Goal: Task Accomplishment & Management: Complete application form

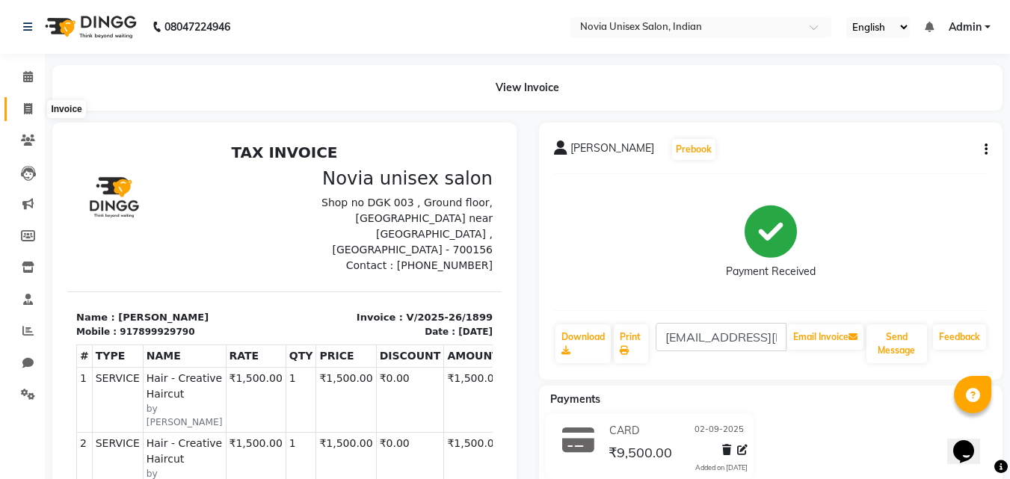
click at [37, 105] on span at bounding box center [28, 109] width 26 height 17
select select "service"
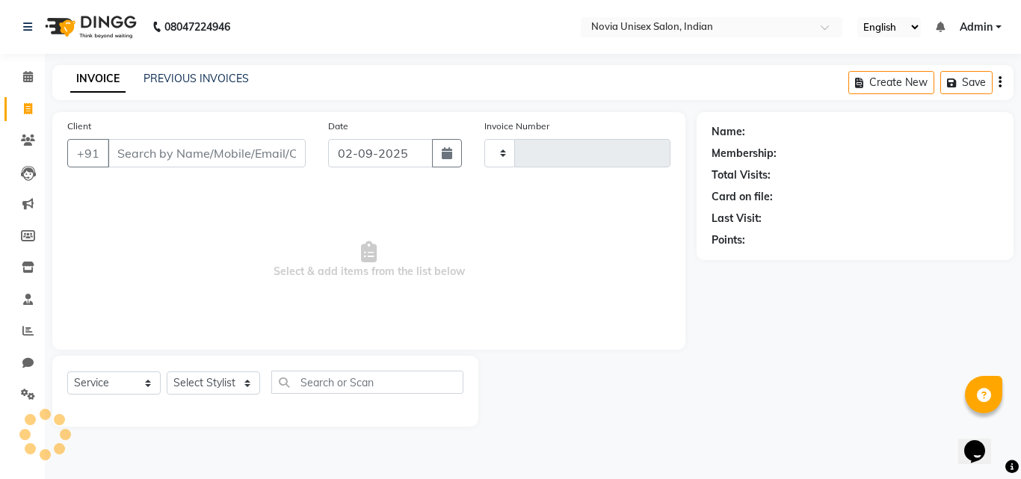
type input "1900"
select select "8772"
click at [19, 73] on span at bounding box center [28, 77] width 26 height 17
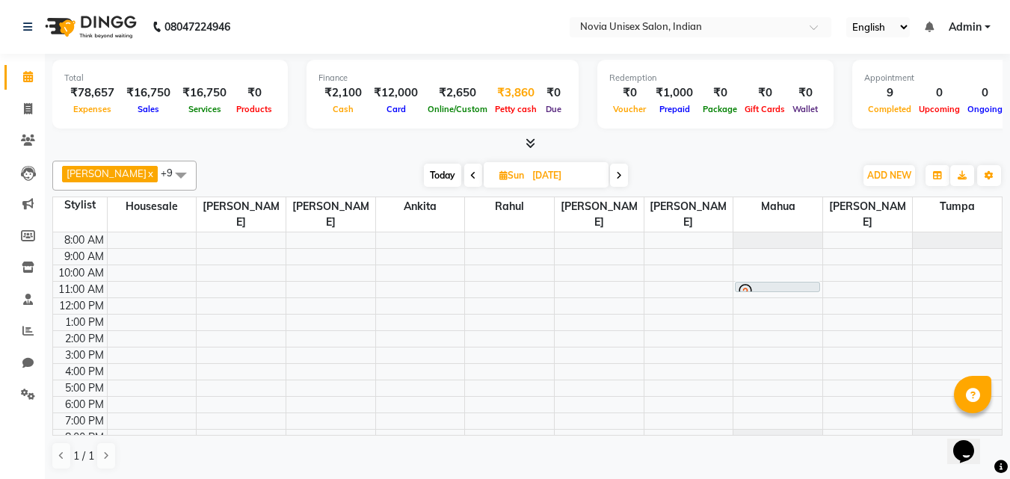
click at [509, 98] on div "₹3,860" at bounding box center [515, 92] width 49 height 17
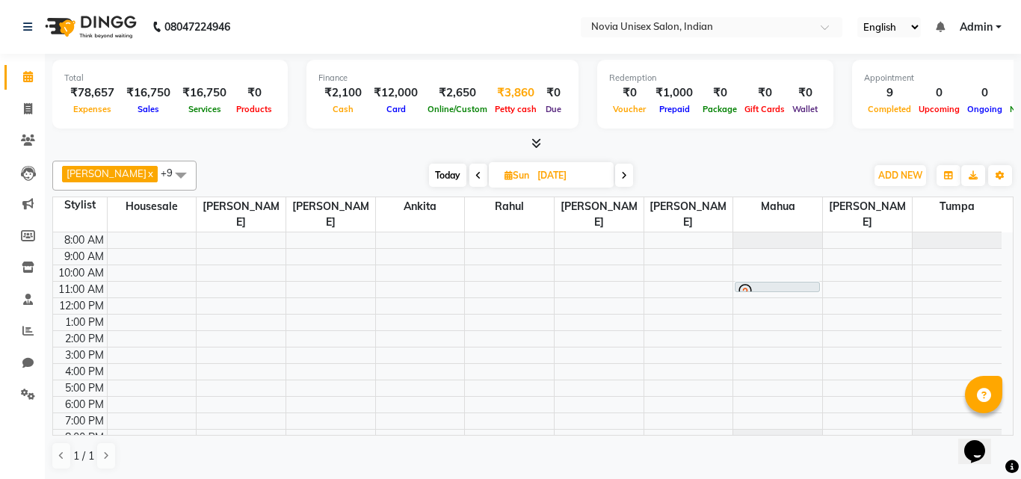
select select "8075"
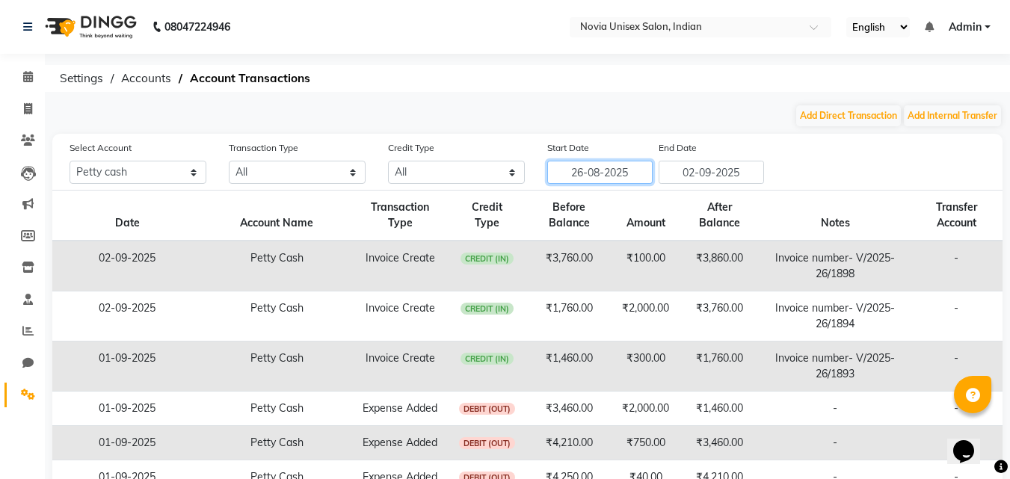
click at [621, 173] on input "26-08-2025" at bounding box center [599, 172] width 105 height 23
select select "8"
select select "2025"
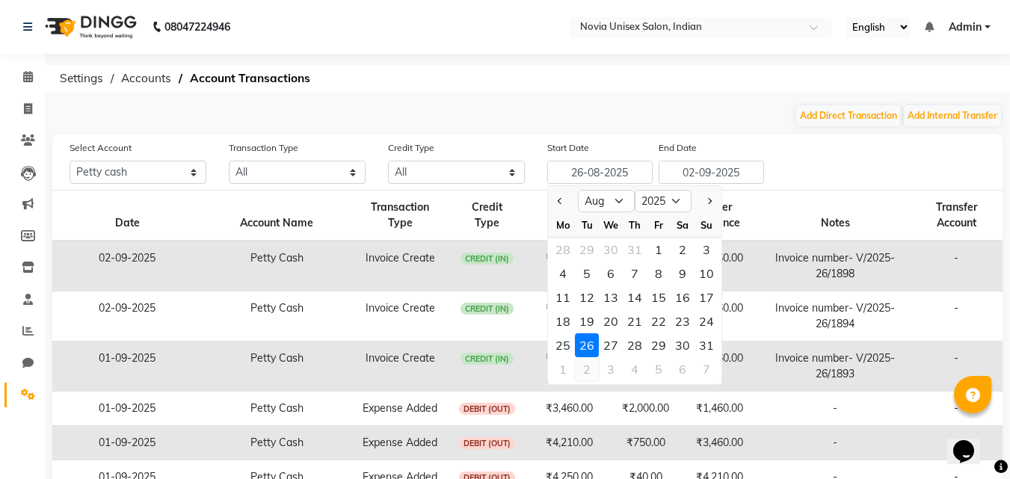
click at [591, 371] on div "2" at bounding box center [587, 369] width 24 height 24
type input "02-09-2025"
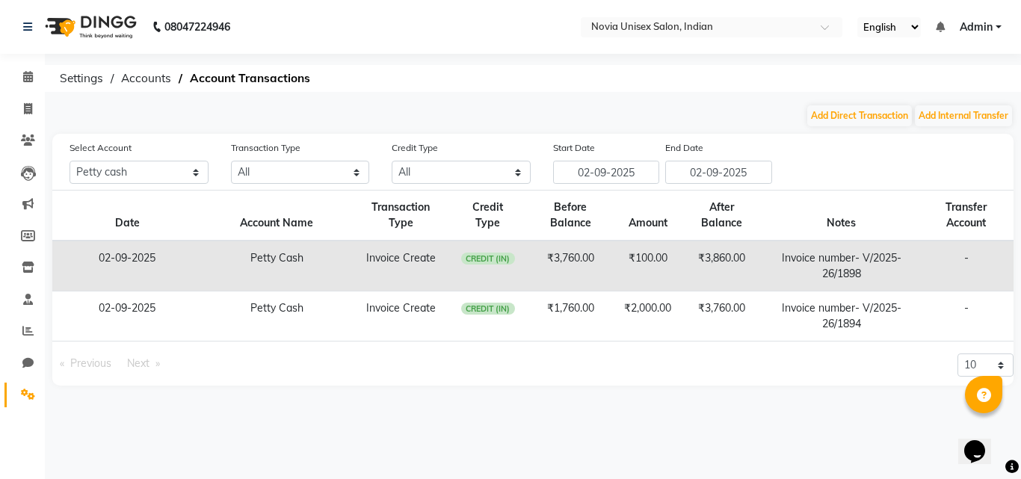
click at [825, 162] on div "Select Account All [PERSON_NAME] cash Default account Transaction Type All Dire…" at bounding box center [541, 162] width 967 height 44
click at [27, 114] on icon at bounding box center [28, 108] width 8 height 11
select select "8772"
select select "service"
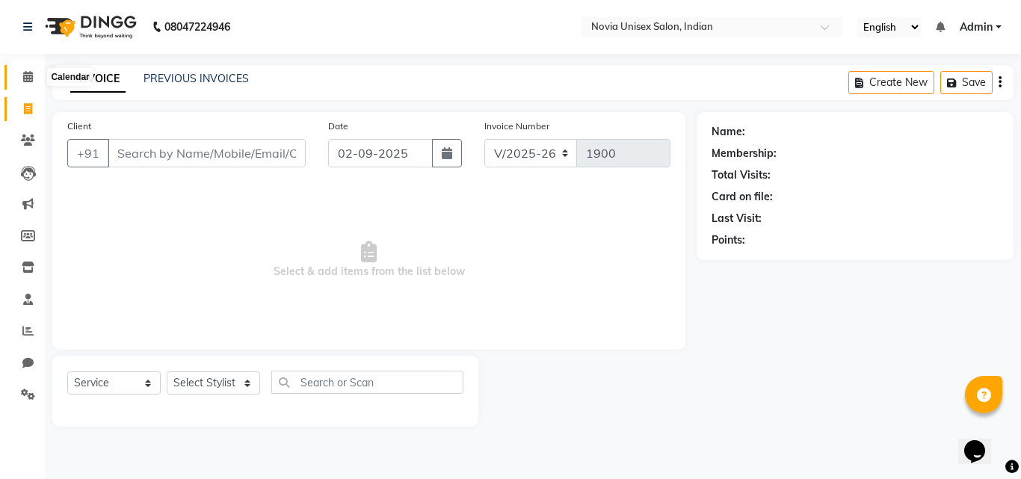
click at [26, 83] on span at bounding box center [28, 77] width 26 height 17
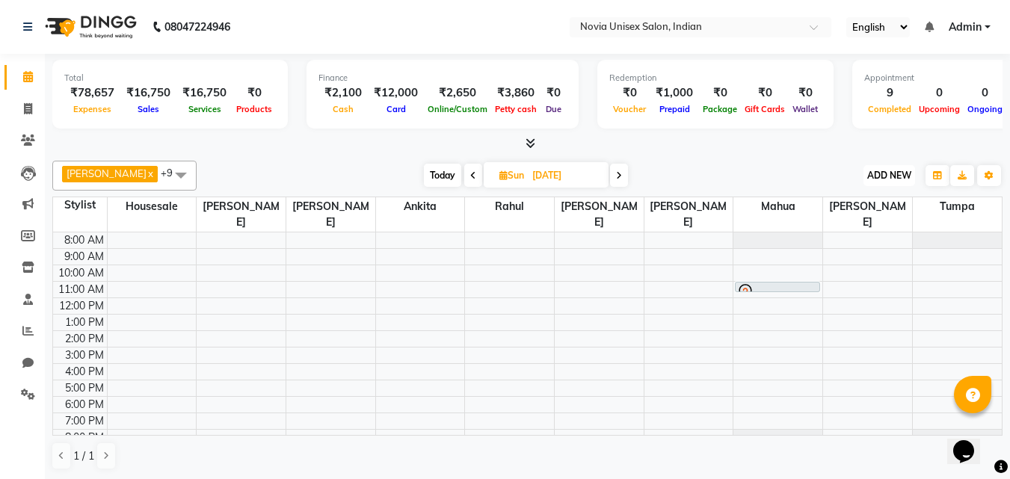
click at [903, 182] on button "ADD NEW Toggle Dropdown" at bounding box center [890, 175] width 52 height 21
click at [867, 246] on link "Add Expense" at bounding box center [855, 242] width 118 height 19
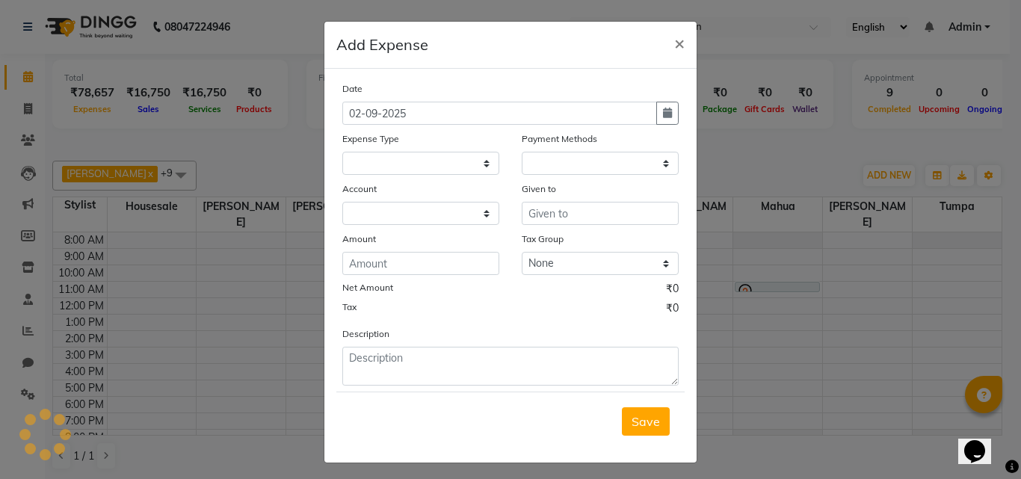
select select
select select "1"
select select "8075"
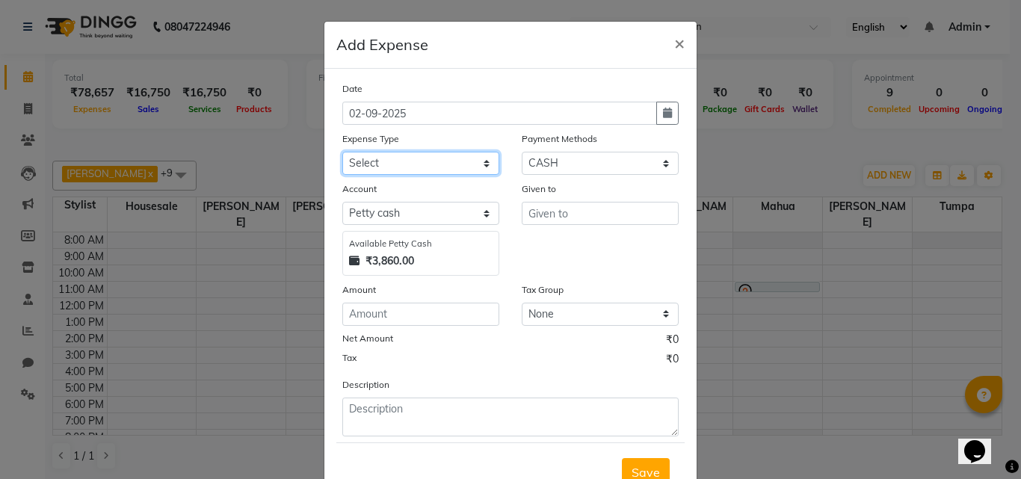
click at [416, 161] on select "Select Advance Salary Bank charges Car maintenance Cash transfer to bank Cash t…" at bounding box center [420, 163] width 157 height 23
select select "17"
click at [342, 152] on select "Select Advance Salary Bank charges Car maintenance Cash transfer to bank Cash t…" at bounding box center [420, 163] width 157 height 23
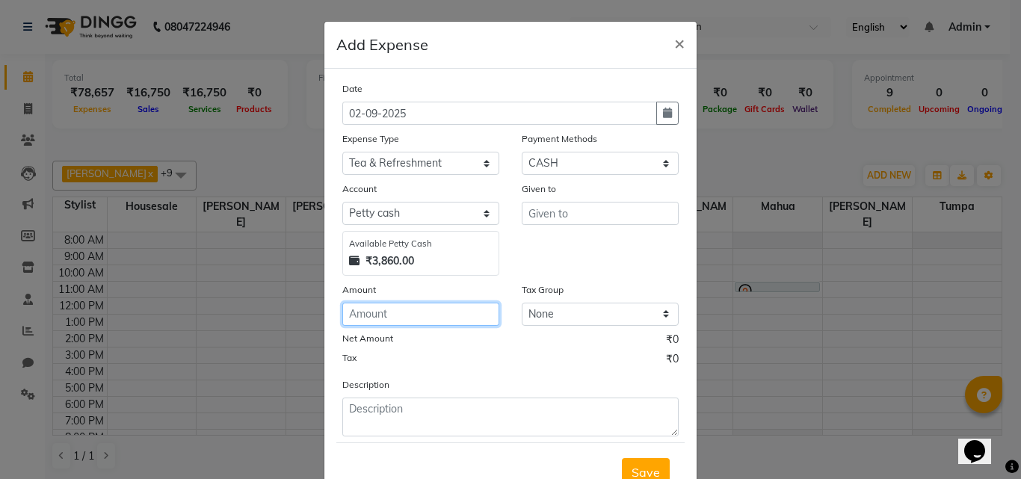
click at [410, 319] on input "number" at bounding box center [420, 314] width 157 height 23
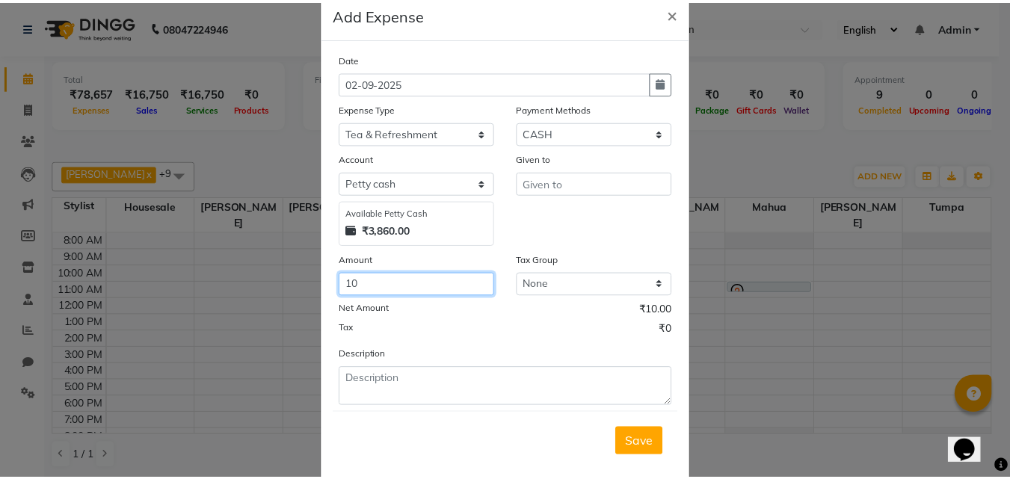
scroll to position [56, 0]
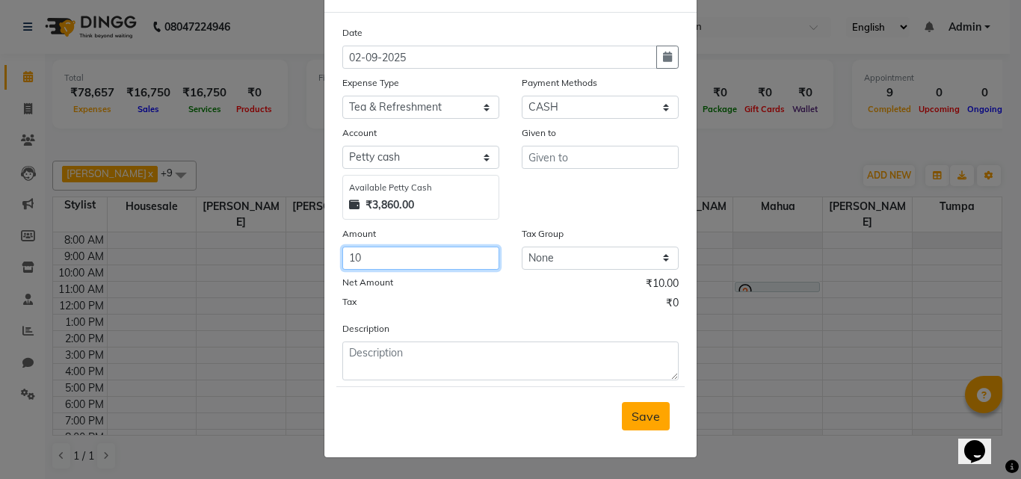
type input "10"
click at [635, 423] on span "Save" at bounding box center [646, 416] width 28 height 15
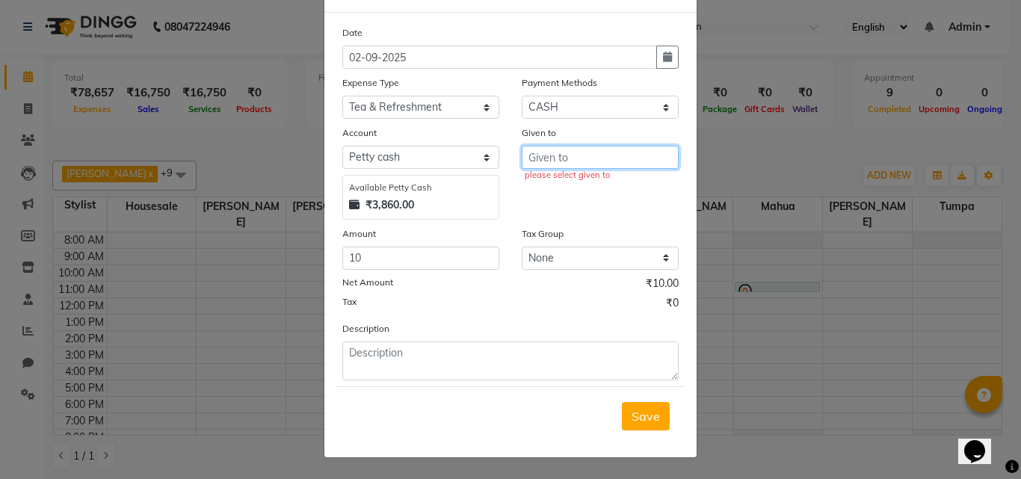
click at [610, 159] on input "text" at bounding box center [600, 157] width 157 height 23
type input "MONDAL"
click at [641, 418] on span "Save" at bounding box center [646, 416] width 28 height 15
